Goal: Find specific page/section: Find specific page/section

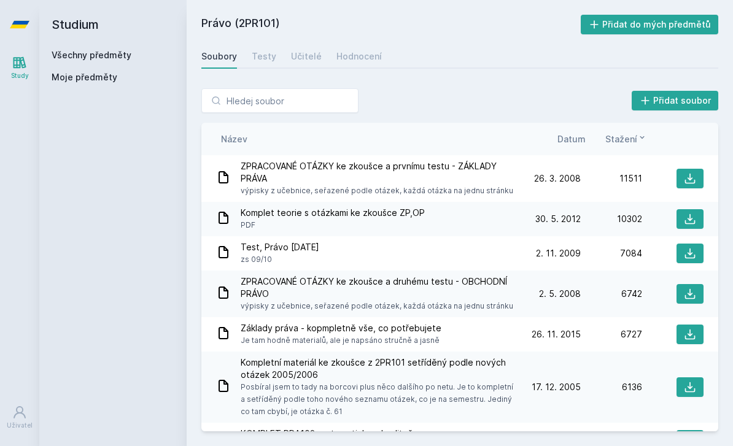
click at [208, 24] on h2 "Právo (2PR101)" at bounding box center [390, 25] width 379 height 20
click at [87, 58] on link "Všechny předměty" at bounding box center [92, 55] width 80 height 10
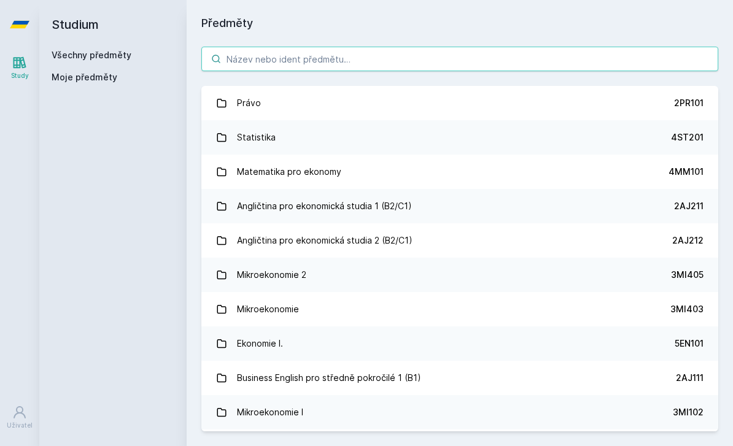
click at [325, 60] on input "search" at bounding box center [459, 59] width 517 height 25
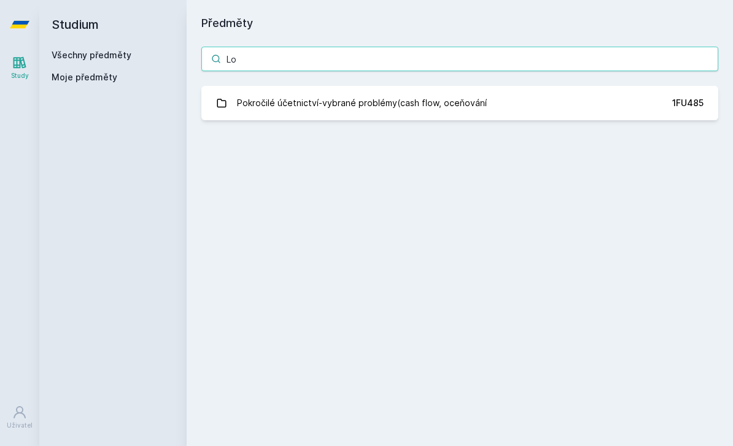
type input "L"
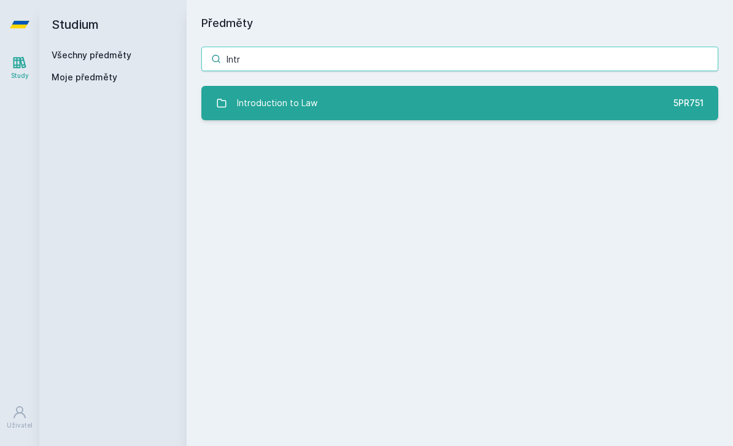
type input "Intr"
click at [253, 112] on div "Introduction to Law" at bounding box center [277, 103] width 80 height 25
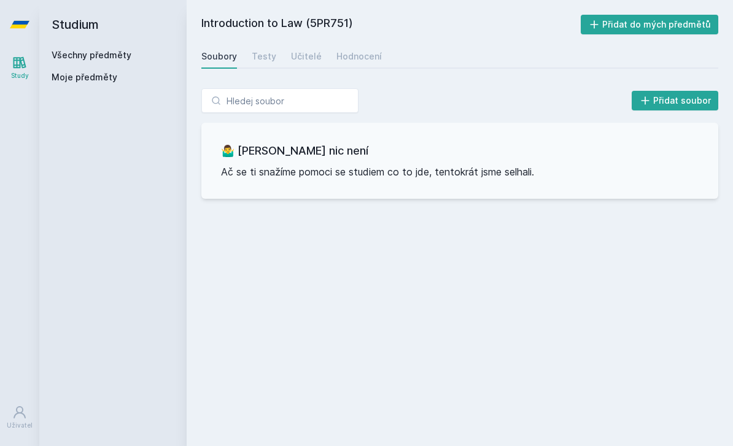
click at [82, 64] on div "Všechny předměty Moje předměty" at bounding box center [113, 68] width 123 height 39
click at [82, 63] on div "Všechny předměty Moje předměty" at bounding box center [113, 68] width 123 height 39
click at [106, 53] on link "Všechny předměty" at bounding box center [92, 55] width 80 height 10
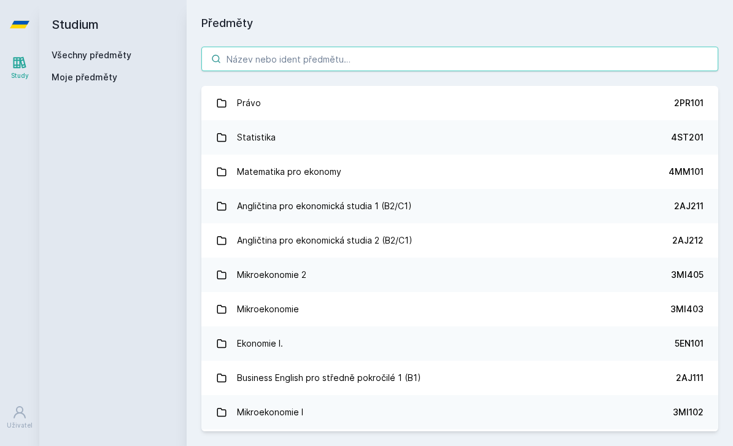
click at [268, 63] on input "search" at bounding box center [459, 59] width 517 height 25
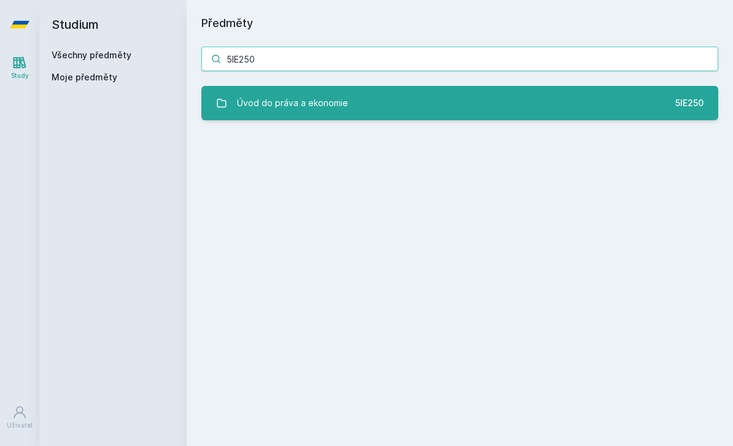
type input "5IE250"
click at [296, 112] on div "Úvod do práva a ekonomie" at bounding box center [292, 103] width 111 height 25
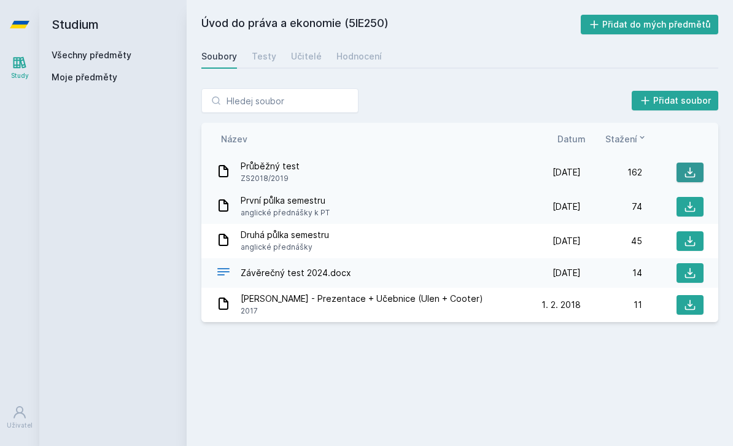
click at [687, 173] on icon at bounding box center [690, 172] width 12 height 12
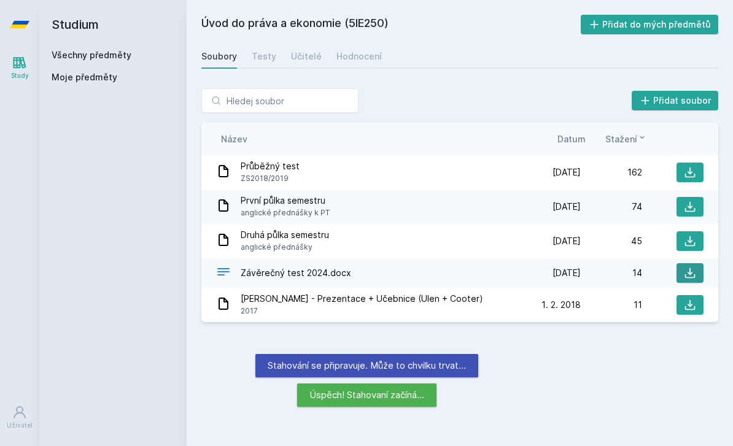
click at [688, 275] on icon at bounding box center [690, 273] width 12 height 12
click at [692, 299] on icon at bounding box center [690, 305] width 12 height 12
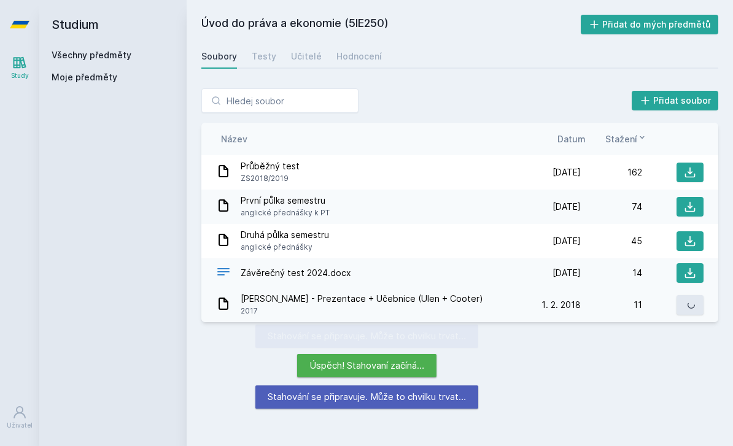
click at [692, 299] on icon at bounding box center [690, 305] width 12 height 12
